Goal: Information Seeking & Learning: Learn about a topic

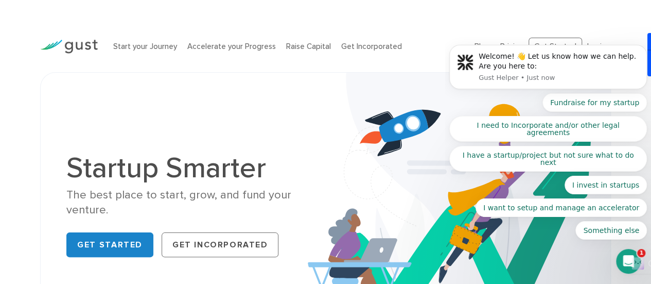
click at [514, 45] on body "Welcome! 👋 Let us know how we can help. Are you here to: Gust Helper • Just now…" at bounding box center [548, 85] width 198 height 331
click at [506, 46] on body "Welcome! 👋 Let us know how we can help. Are you here to: Gust Helper • Just now…" at bounding box center [548, 85] width 198 height 331
click at [508, 46] on body "Welcome! 👋 Let us know how we can help. Are you here to: Gust Helper • Just now…" at bounding box center [548, 85] width 198 height 331
click at [506, 46] on body "Welcome! 👋 Let us know how we can help. Are you here to: Gust Helper • Just now…" at bounding box center [548, 85] width 198 height 331
click at [503, 44] on body "Welcome! 👋 Let us know how we can help. Are you here to: Gust Helper • Just now…" at bounding box center [548, 85] width 198 height 331
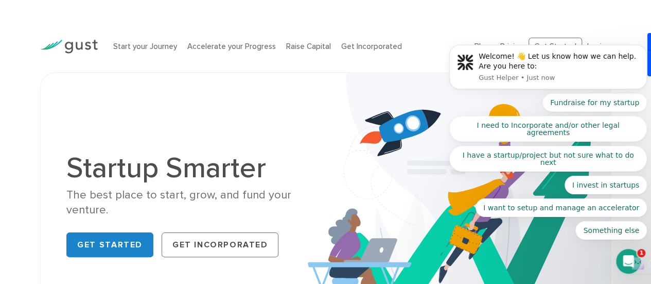
click at [592, 45] on body "Welcome! 👋 Let us know how we can help. Are you here to: Gust Helper • Just now…" at bounding box center [548, 85] width 198 height 331
click at [481, 44] on body "Welcome! 👋 Let us know how we can help. Are you here to: Gust Helper • Just now…" at bounding box center [548, 85] width 198 height 331
click at [596, 47] on body "Welcome! 👋 Let us know how we can help. Are you here to: Gust Helper • Just now…" at bounding box center [548, 85] width 198 height 331
click at [510, 49] on body "Welcome! 👋 Let us know how we can help. Are you here to: Gust Helper • Just now…" at bounding box center [548, 85] width 198 height 331
click at [480, 47] on body "Welcome! 👋 Let us know how we can help. Are you here to: Gust Helper • Just now…" at bounding box center [548, 85] width 198 height 331
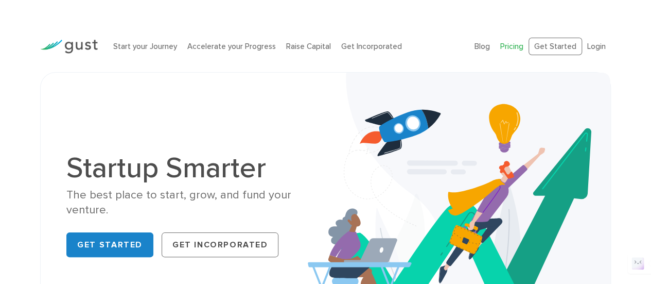
click at [518, 45] on link "Pricing" at bounding box center [511, 46] width 23 height 9
